Goal: Task Accomplishment & Management: Use online tool/utility

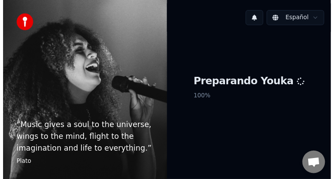
scroll to position [36, 0]
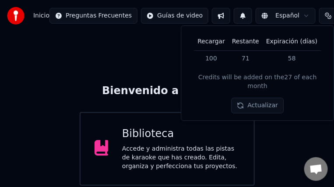
click at [204, 122] on div "Biblioteca Accede y administra todas las pistas de karaoke que has creado. Edit…" at bounding box center [167, 148] width 175 height 73
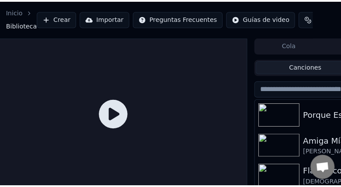
scroll to position [0, 23]
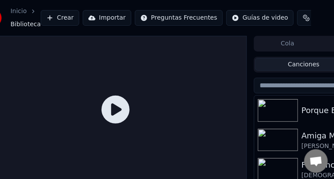
click at [62, 17] on button "Crear" at bounding box center [60, 18] width 38 height 16
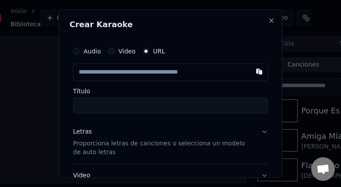
click at [81, 74] on input "text" at bounding box center [170, 71] width 195 height 17
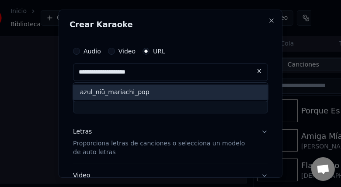
click at [110, 94] on div "azul_niü_mariachi_pop" at bounding box center [170, 92] width 195 height 16
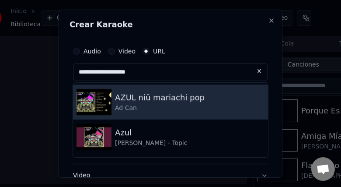
click at [90, 104] on img at bounding box center [94, 101] width 35 height 26
type input "**********"
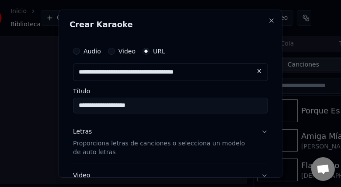
click at [179, 160] on button "Letras Proporciona letras de canciones o selecciona un modelo de auto letras" at bounding box center [170, 142] width 195 height 44
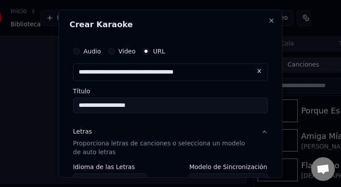
click at [179, 160] on button "Letras Proporciona letras de canciones o selecciona un modelo de auto letras" at bounding box center [170, 142] width 195 height 44
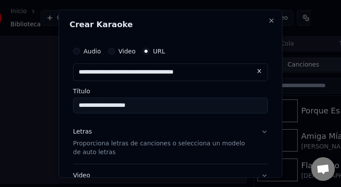
click at [260, 132] on button "Letras Proporciona letras de canciones o selecciona un modelo de auto letras" at bounding box center [170, 142] width 195 height 44
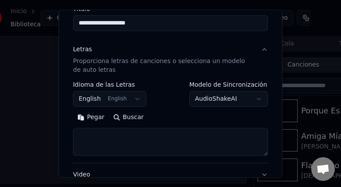
scroll to position [82, 0]
click at [122, 117] on button "Buscar" at bounding box center [128, 117] width 39 height 14
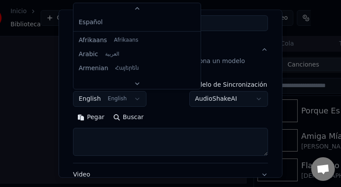
click at [120, 97] on body "**********" at bounding box center [144, 93] width 334 height 187
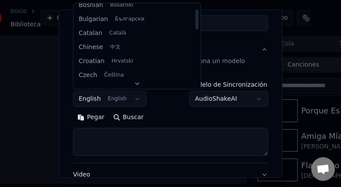
scroll to position [0, 0]
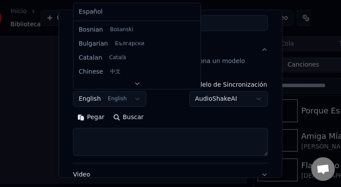
select select "**"
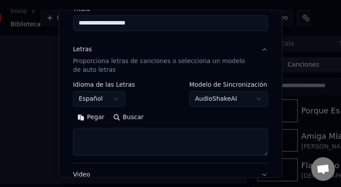
click at [133, 115] on button "Buscar" at bounding box center [128, 117] width 39 height 14
click at [164, 29] on input "**********" at bounding box center [170, 23] width 195 height 16
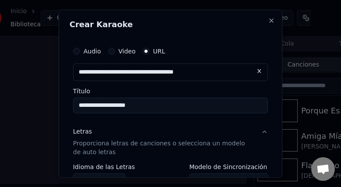
click at [251, 73] on button at bounding box center [259, 71] width 17 height 16
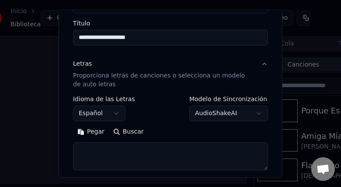
scroll to position [69, 0]
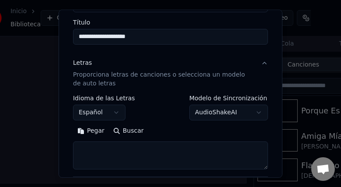
click at [93, 133] on button "Pegar" at bounding box center [91, 131] width 36 height 14
click at [121, 149] on textarea at bounding box center [167, 155] width 188 height 28
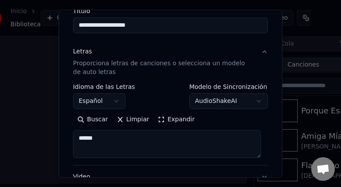
scroll to position [79, 0]
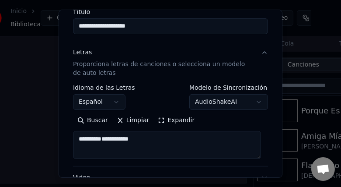
paste textarea "**********"
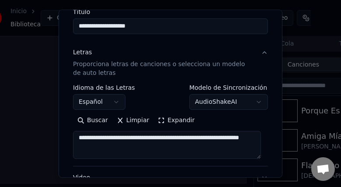
scroll to position [1523, 0]
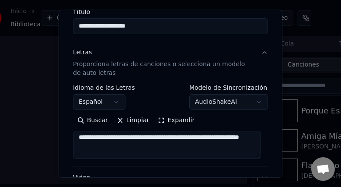
click at [164, 147] on textarea at bounding box center [167, 145] width 188 height 28
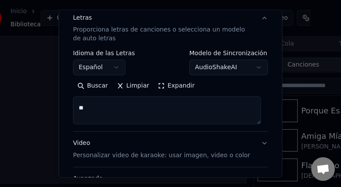
scroll to position [113, 0]
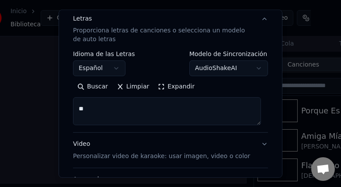
click at [181, 113] on textarea at bounding box center [167, 111] width 188 height 28
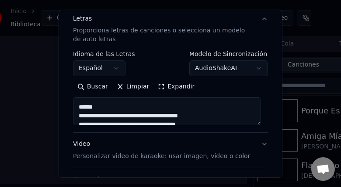
scroll to position [926, 0]
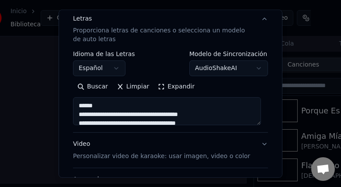
click at [113, 104] on textarea at bounding box center [167, 111] width 188 height 28
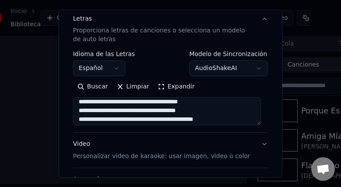
scroll to position [135, 0]
click at [137, 110] on textarea at bounding box center [167, 111] width 188 height 28
click at [143, 112] on textarea at bounding box center [167, 111] width 188 height 28
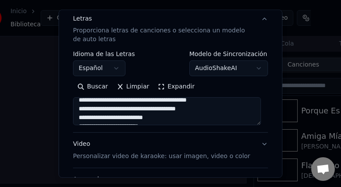
scroll to position [199, 0]
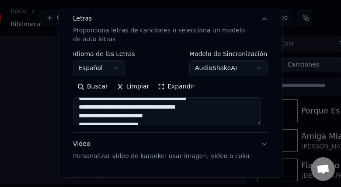
click at [188, 109] on textarea at bounding box center [167, 111] width 188 height 28
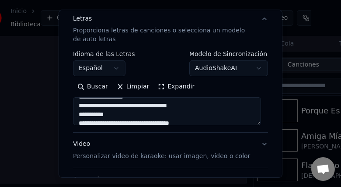
scroll to position [299, 0]
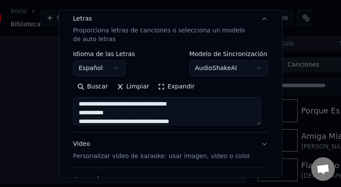
click at [116, 115] on textarea at bounding box center [167, 111] width 188 height 28
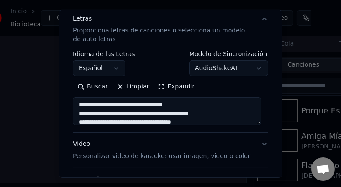
scroll to position [324, 0]
click at [127, 115] on textarea at bounding box center [167, 111] width 188 height 28
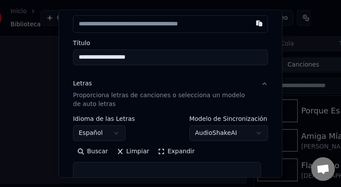
scroll to position [0, 0]
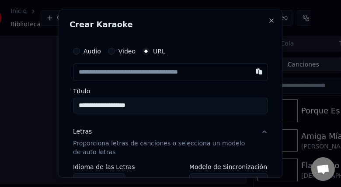
type textarea "**********"
click at [195, 72] on input "text" at bounding box center [170, 71] width 195 height 17
paste input "**********"
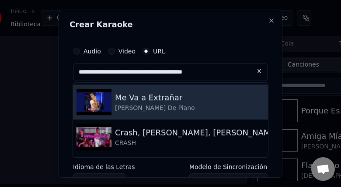
click at [91, 107] on img at bounding box center [94, 101] width 35 height 26
type input "**********"
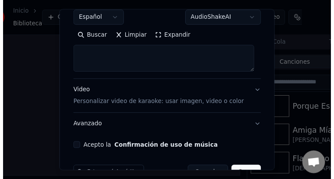
scroll to position [187, 0]
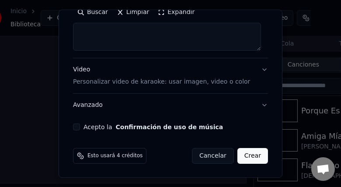
click at [200, 129] on button "Confirmación de uso de música" at bounding box center [170, 127] width 108 height 6
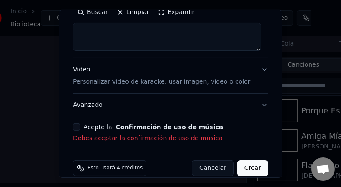
click at [76, 129] on button "Acepto la Confirmación de uso de música" at bounding box center [76, 126] width 7 height 7
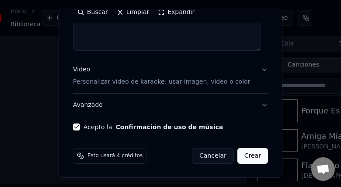
click at [252, 153] on button "Crear" at bounding box center [252, 156] width 31 height 16
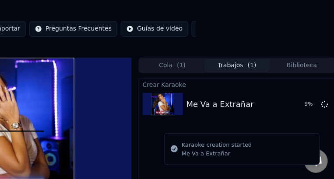
scroll to position [0, 139]
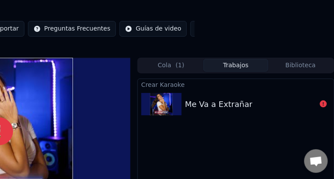
click at [152, 109] on img at bounding box center [161, 104] width 40 height 23
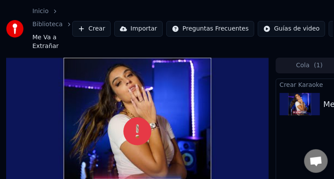
scroll to position [0, 0]
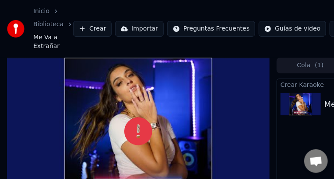
click at [48, 13] on div "Inicio" at bounding box center [46, 11] width 26 height 9
click at [51, 11] on div "Inicio" at bounding box center [46, 11] width 26 height 9
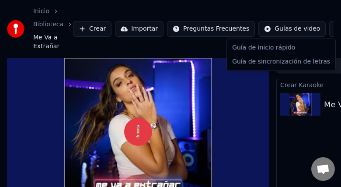
click at [332, 32] on html "Inicio Biblioteca Me Va a Extrañar Crear Importar Preguntas Frecuentes Guías de…" at bounding box center [170, 93] width 341 height 187
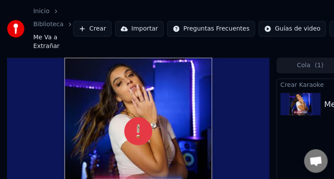
click at [94, 26] on button "Crear" at bounding box center [92, 29] width 38 height 16
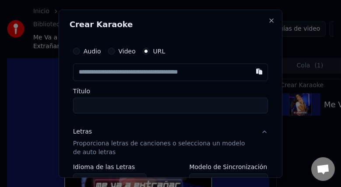
click at [176, 68] on input "text" at bounding box center [170, 71] width 195 height 17
paste input "**********"
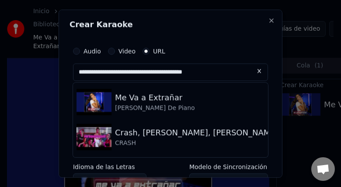
click at [160, 104] on div "[PERSON_NAME] De Piano" at bounding box center [155, 107] width 80 height 9
type input "**********"
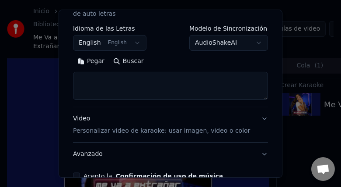
scroll to position [140, 0]
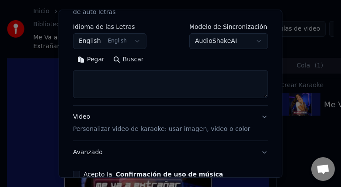
click at [171, 76] on textarea at bounding box center [170, 84] width 195 height 28
paste textarea "**********"
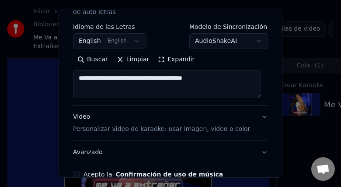
paste textarea "**********"
type textarea "*"
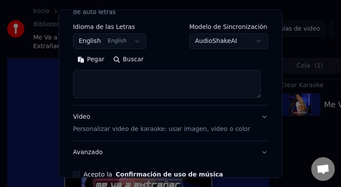
click at [258, 115] on button "Video Personalizar video de karaoke: usar imagen, video o color" at bounding box center [170, 122] width 195 height 35
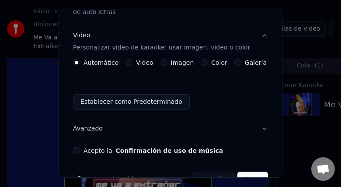
click at [211, 62] on label "Color" at bounding box center [219, 62] width 16 height 6
click at [208, 62] on button "Color" at bounding box center [204, 62] width 7 height 7
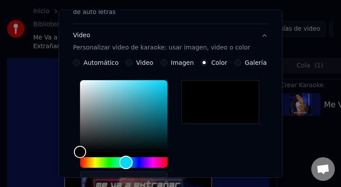
click at [126, 160] on div "Hue" at bounding box center [123, 162] width 87 height 10
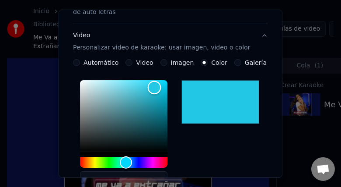
click at [154, 87] on div "Color" at bounding box center [123, 116] width 87 height 72
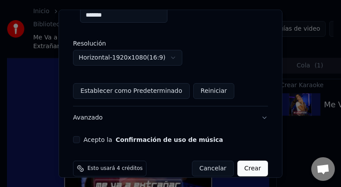
scroll to position [317, 0]
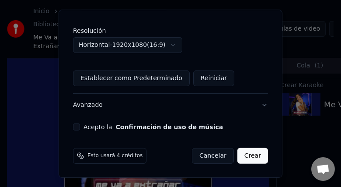
click at [75, 127] on button "Acepto la Confirmación de uso de música" at bounding box center [76, 126] width 7 height 7
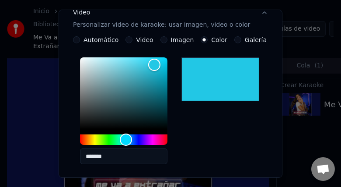
scroll to position [162, 0]
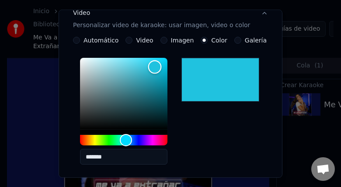
type input "*******"
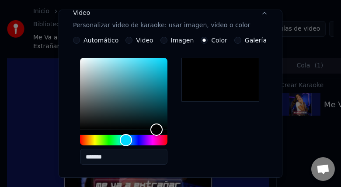
click at [257, 12] on button "Video Personalizar video de karaoke: usar imagen, video o color" at bounding box center [170, 19] width 195 height 35
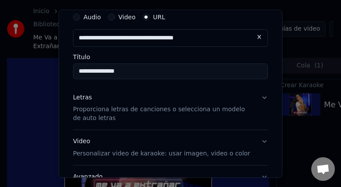
scroll to position [34, 0]
click at [258, 96] on button "Letras Proporciona letras de canciones o selecciona un modelo de auto letras" at bounding box center [170, 108] width 195 height 44
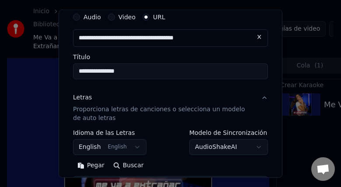
click at [96, 165] on button "Pegar" at bounding box center [91, 165] width 36 height 14
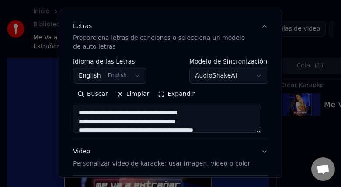
scroll to position [124, 0]
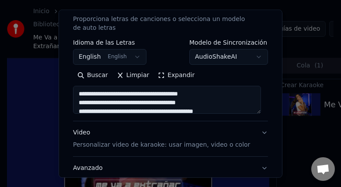
click at [140, 94] on textarea at bounding box center [167, 100] width 188 height 28
click at [143, 94] on textarea at bounding box center [167, 100] width 188 height 28
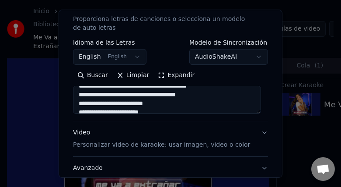
scroll to position [62, 0]
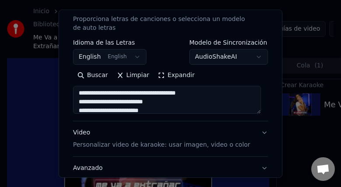
click at [185, 95] on textarea at bounding box center [167, 100] width 188 height 28
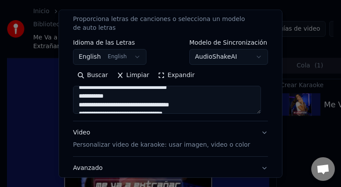
scroll to position [164, 0]
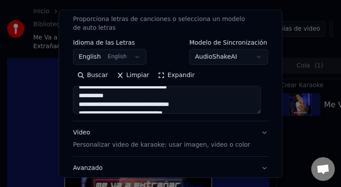
click at [106, 97] on textarea at bounding box center [167, 100] width 188 height 28
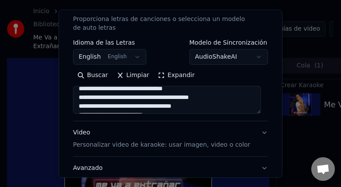
scroll to position [189, 0]
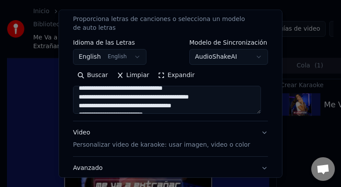
click at [122, 99] on textarea at bounding box center [167, 100] width 188 height 28
click at [130, 99] on textarea at bounding box center [167, 100] width 188 height 28
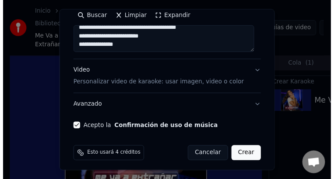
scroll to position [187, 0]
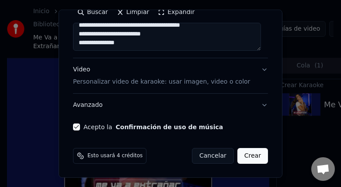
type textarea "**********"
click at [248, 157] on button "Crear" at bounding box center [252, 156] width 31 height 16
select select "**"
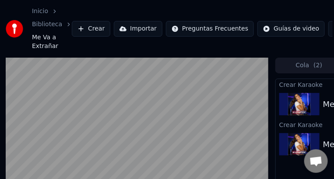
scroll to position [0, 0]
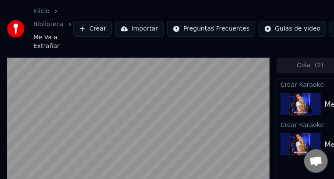
click at [249, 119] on video at bounding box center [138, 132] width 262 height 148
click at [263, 174] on video at bounding box center [138, 132] width 262 height 148
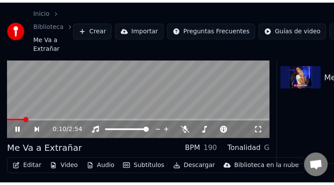
scroll to position [75, 0]
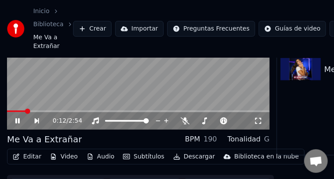
click at [259, 122] on icon at bounding box center [258, 121] width 9 height 7
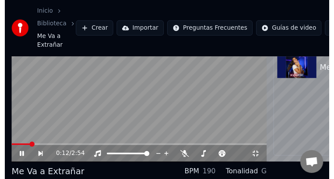
scroll to position [0, 0]
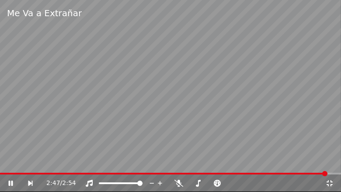
drag, startPoint x: 322, startPoint y: 124, endPoint x: 223, endPoint y: 189, distance: 118.4
click at [223, 186] on div "Me Va a Extrañar 2:47 / 2:54" at bounding box center [170, 96] width 341 height 192
click at [178, 181] on icon at bounding box center [178, 183] width 9 height 7
click at [12, 175] on div "2:47 / 2:54" at bounding box center [170, 182] width 341 height 17
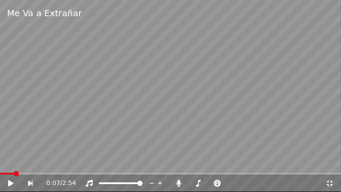
click at [13, 173] on span at bounding box center [7, 174] width 14 height 2
click at [10, 182] on icon at bounding box center [10, 183] width 5 height 6
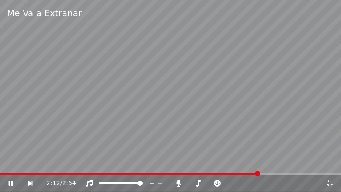
click at [259, 174] on span at bounding box center [170, 174] width 341 height 2
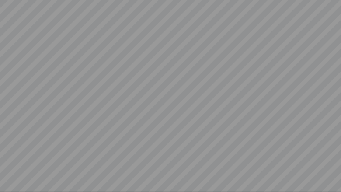
click at [259, 174] on video at bounding box center [170, 96] width 341 height 192
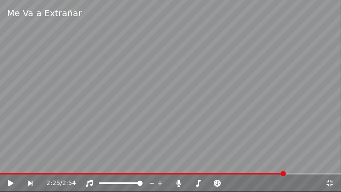
click at [329, 184] on icon at bounding box center [329, 183] width 9 height 7
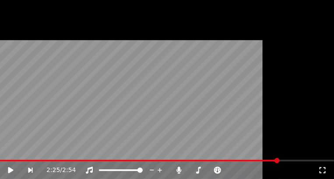
scroll to position [90, 0]
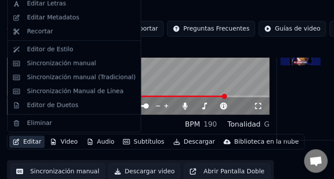
click at [28, 144] on button "Editar" at bounding box center [26, 142] width 35 height 12
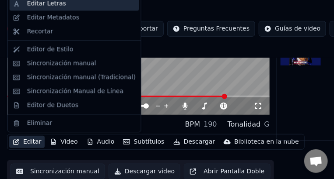
click at [59, 7] on div "Editar Letras" at bounding box center [46, 3] width 39 height 9
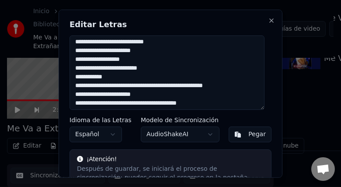
scroll to position [283, 0]
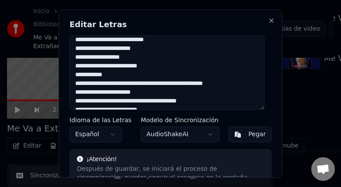
click at [78, 73] on textarea at bounding box center [167, 72] width 195 height 75
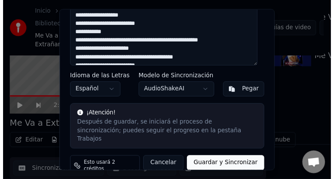
scroll to position [43, 0]
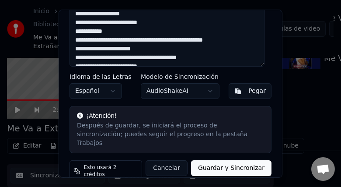
click at [168, 160] on button "Cancelar" at bounding box center [167, 168] width 42 height 16
type textarea "**********"
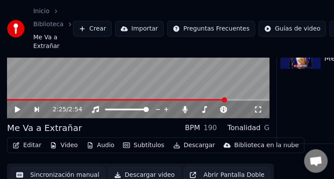
click at [220, 129] on div "BPM 190 Tonalidad G" at bounding box center [227, 128] width 84 height 10
click at [200, 128] on div "BPM" at bounding box center [192, 128] width 15 height 10
click at [255, 131] on div "Tonalidad" at bounding box center [243, 128] width 33 height 10
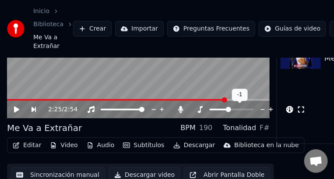
click at [227, 110] on span at bounding box center [218, 110] width 18 height 2
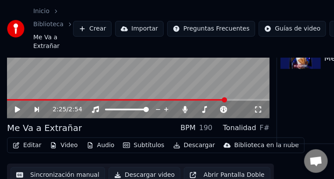
click at [17, 109] on icon at bounding box center [17, 110] width 5 height 6
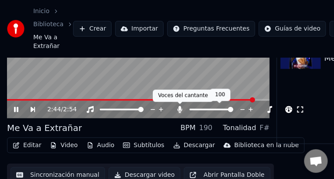
click at [179, 108] on icon at bounding box center [180, 109] width 5 height 7
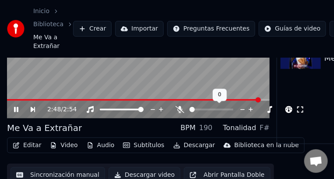
scroll to position [94, 0]
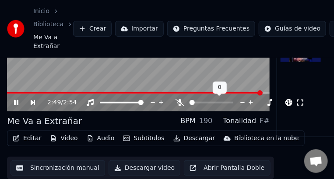
click at [257, 93] on span at bounding box center [259, 93] width 5 height 5
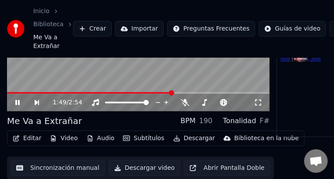
click at [258, 104] on icon at bounding box center [258, 102] width 9 height 7
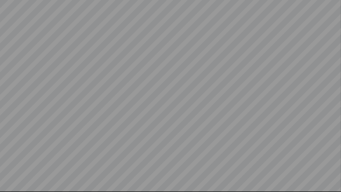
click at [92, 62] on video at bounding box center [170, 96] width 341 height 192
